Goal: Find specific page/section: Find specific page/section

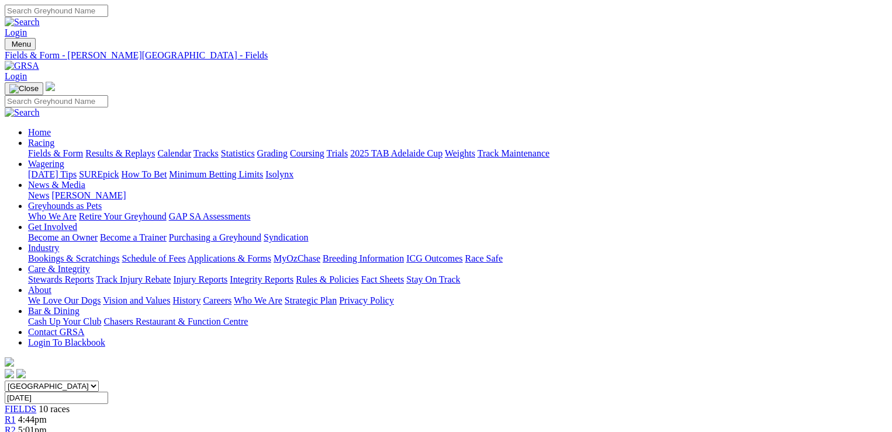
click at [191, 148] on link "Calendar" at bounding box center [174, 153] width 34 height 10
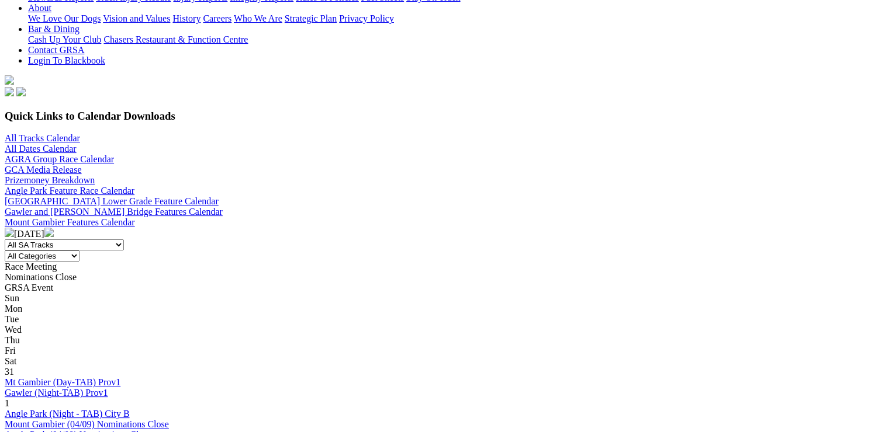
scroll to position [292, 0]
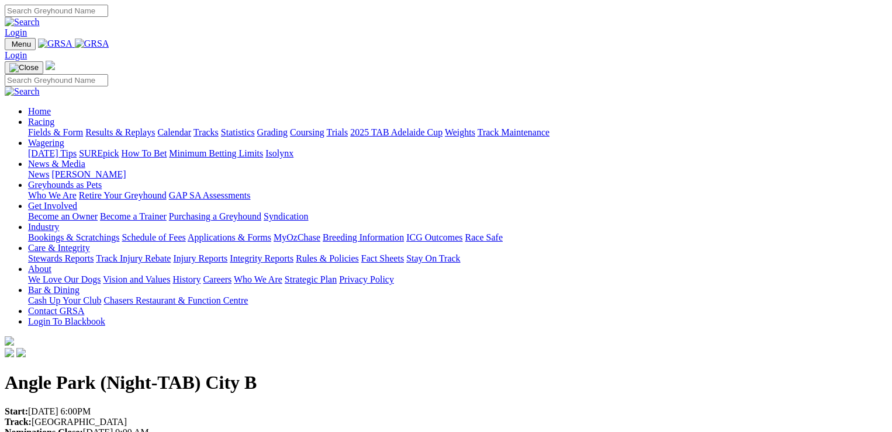
click at [54, 117] on link "Racing" at bounding box center [41, 122] width 26 height 10
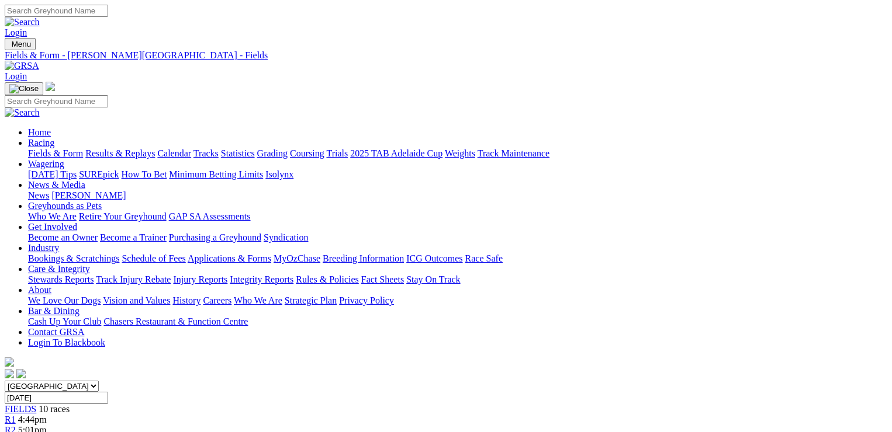
click at [191, 148] on link "Calendar" at bounding box center [174, 153] width 34 height 10
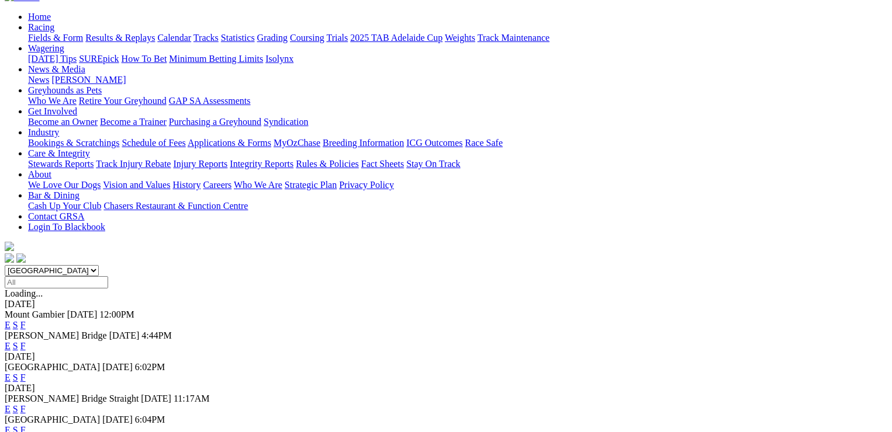
scroll to position [117, 0]
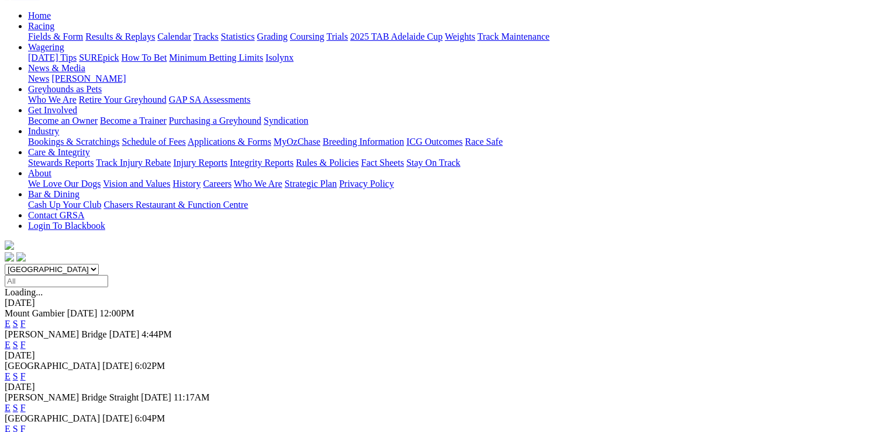
click at [26, 372] on link "F" at bounding box center [22, 377] width 5 height 10
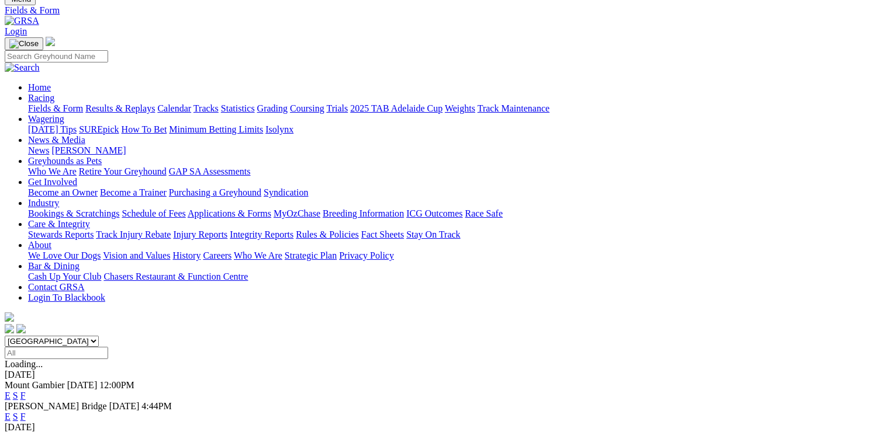
scroll to position [175, 0]
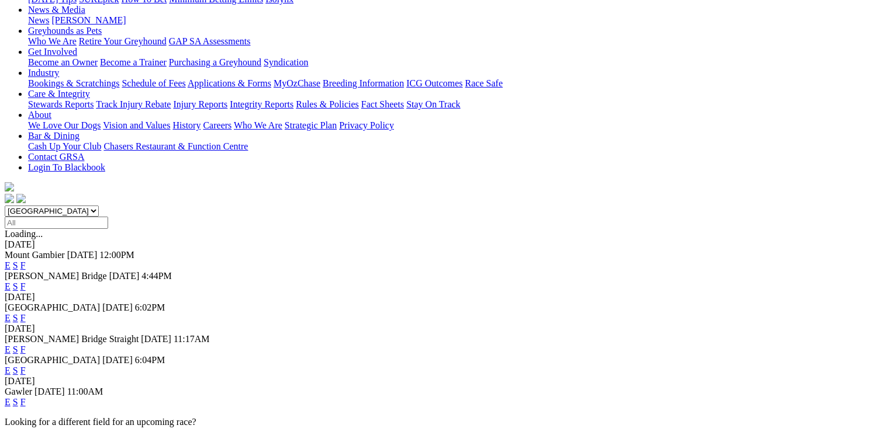
click at [26, 345] on link "F" at bounding box center [22, 350] width 5 height 10
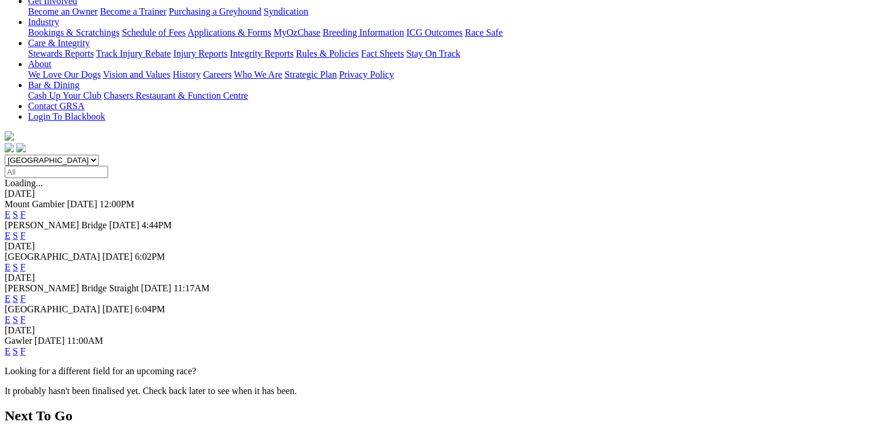
scroll to position [234, 0]
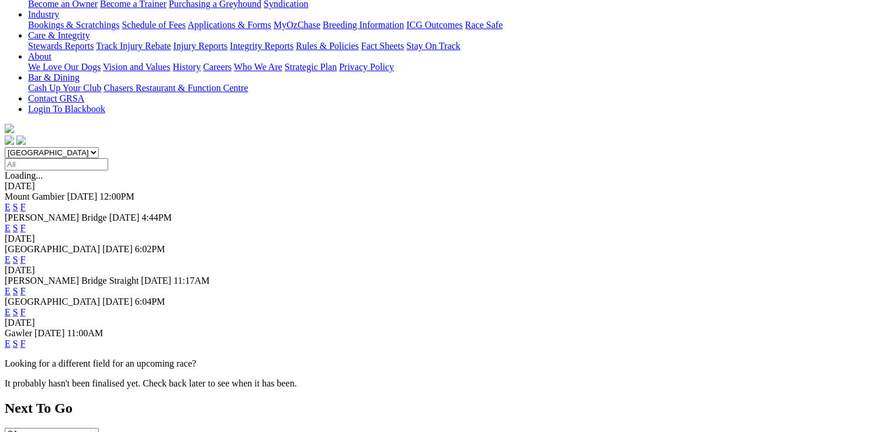
click at [26, 307] on link "F" at bounding box center [22, 312] width 5 height 10
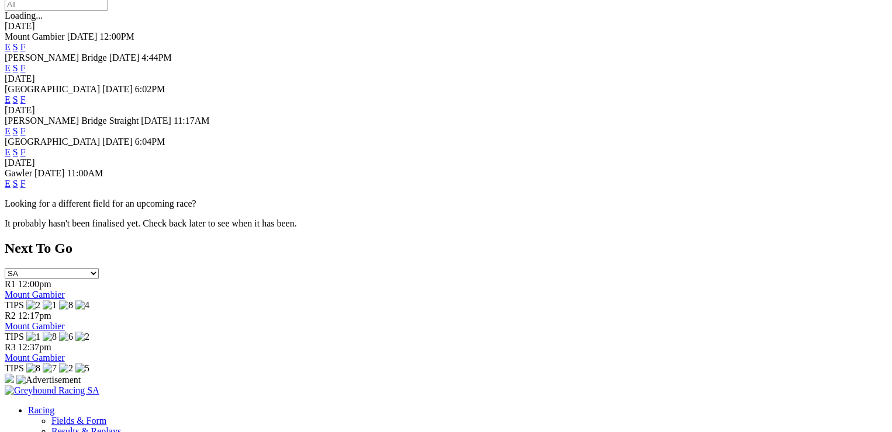
scroll to position [409, 0]
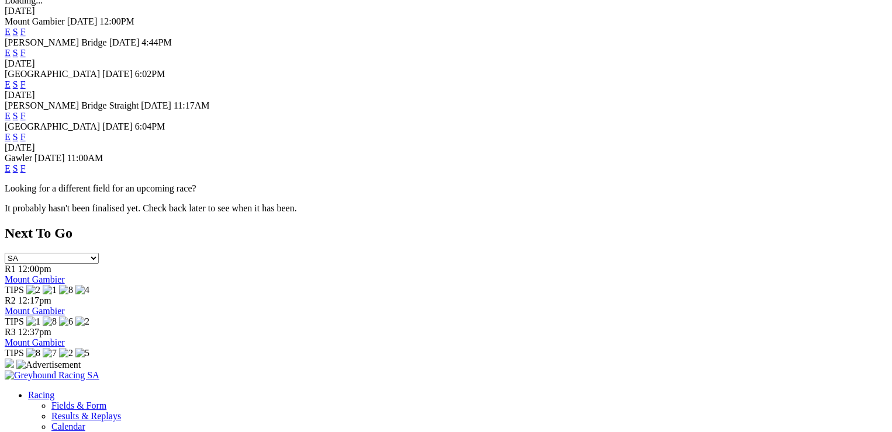
click at [26, 164] on link "F" at bounding box center [22, 169] width 5 height 10
